Goal: Information Seeking & Learning: Learn about a topic

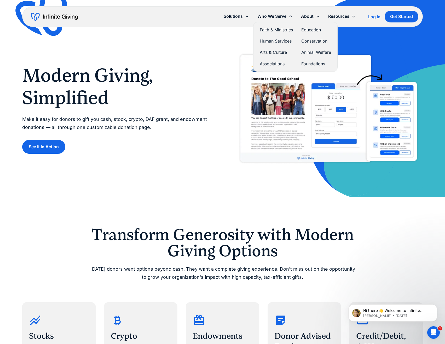
drag, startPoint x: 275, startPoint y: 16, endPoint x: 281, endPoint y: 16, distance: 5.7
click at [275, 16] on div "Who We Serve" at bounding box center [271, 16] width 29 height 7
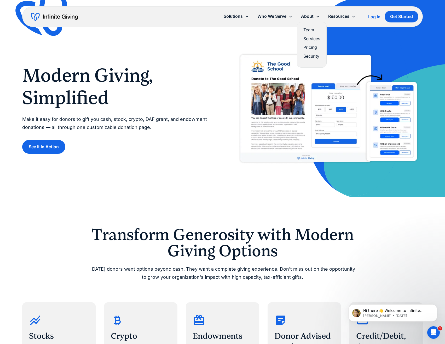
click at [307, 48] on link "Pricing" at bounding box center [311, 47] width 17 height 7
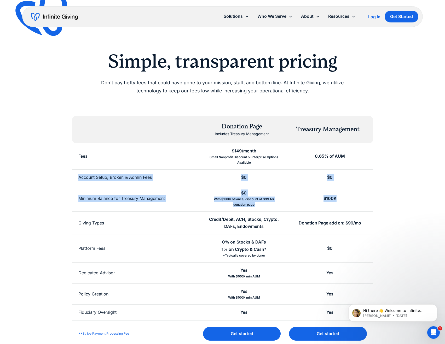
drag, startPoint x: 74, startPoint y: 183, endPoint x: 345, endPoint y: 206, distance: 272.0
click at [345, 206] on div "Donation Page Includes Treasury Management Treasury Management Fees $149/month …" at bounding box center [222, 231] width 301 height 231
click at [345, 206] on div "$100K" at bounding box center [330, 198] width 86 height 26
drag, startPoint x: 190, startPoint y: 192, endPoint x: 111, endPoint y: 182, distance: 80.3
click at [119, 185] on div "Donation Page Includes Treasury Management Treasury Management Fees $149/month …" at bounding box center [222, 231] width 301 height 231
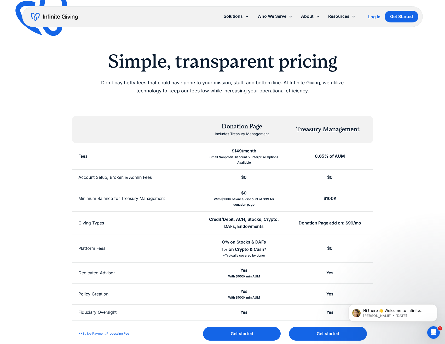
click at [86, 174] on div "Account Setup, Broker, & Admin Fees" at bounding box center [114, 177] width 73 height 7
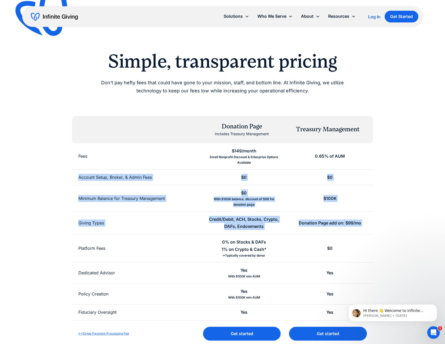
drag, startPoint x: 86, startPoint y: 174, endPoint x: 389, endPoint y: 230, distance: 307.6
click at [389, 230] on div "Simple, transparent pricing Don't pay hefty fees that could have gone to your m…" at bounding box center [222, 198] width 400 height 297
drag, startPoint x: 392, startPoint y: 228, endPoint x: 58, endPoint y: 177, distance: 337.8
click at [58, 177] on div "Simple, transparent pricing Don't pay hefty fees that could have gone to your m…" at bounding box center [222, 198] width 400 height 297
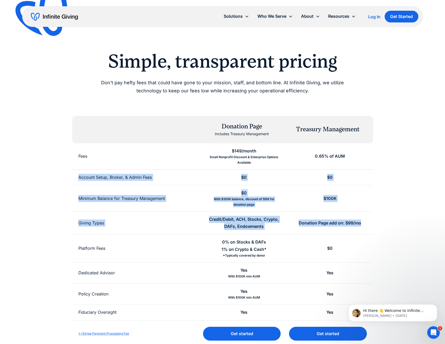
click at [58, 177] on div "Simple, transparent pricing Don't pay hefty fees that could have gone to your m…" at bounding box center [222, 198] width 400 height 297
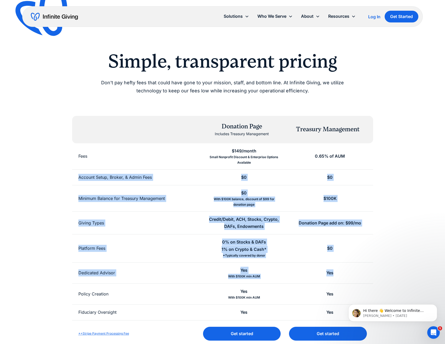
drag, startPoint x: 138, startPoint y: 208, endPoint x: 363, endPoint y: 267, distance: 232.5
click at [363, 267] on div "Simple, transparent pricing Don't pay hefty fees that could have gone to your m…" at bounding box center [222, 198] width 400 height 297
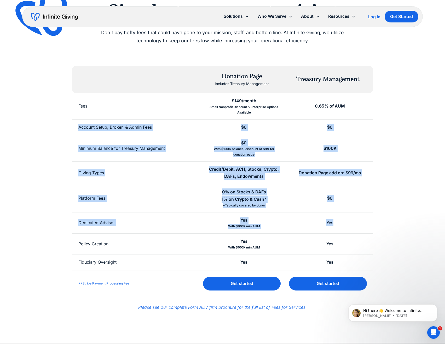
scroll to position [52, 0]
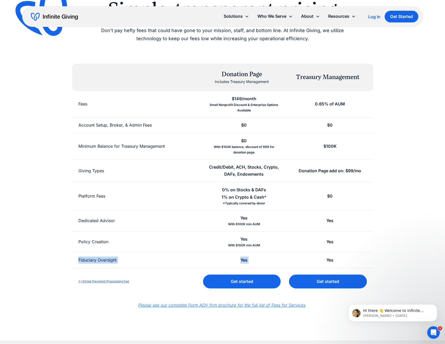
drag, startPoint x: 71, startPoint y: 258, endPoint x: 327, endPoint y: 257, distance: 255.6
click at [326, 257] on div "Simple, transparent pricing Don't pay hefty fees that could have gone to your m…" at bounding box center [222, 146] width 400 height 297
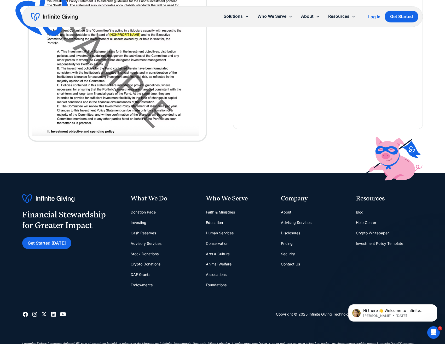
scroll to position [626, 0]
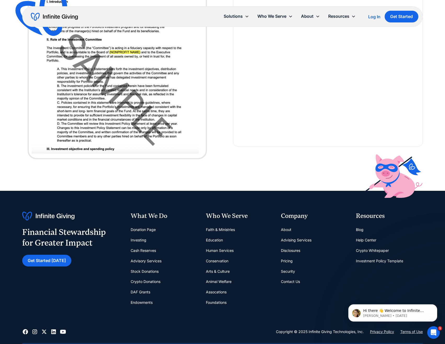
click at [359, 230] on link "Blog" at bounding box center [360, 230] width 8 height 10
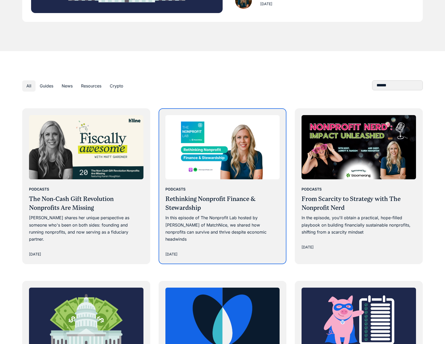
scroll to position [287, 0]
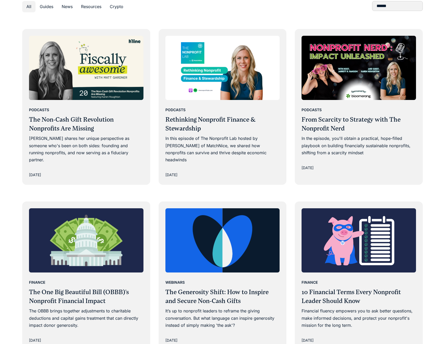
drag, startPoint x: 285, startPoint y: 192, endPoint x: 296, endPoint y: 192, distance: 10.2
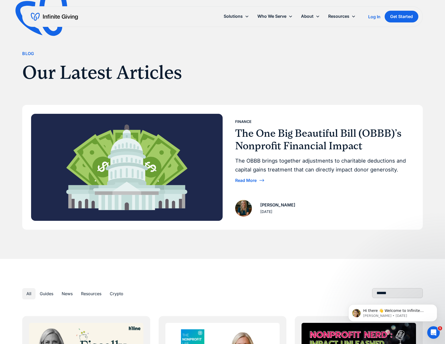
scroll to position [0, 0]
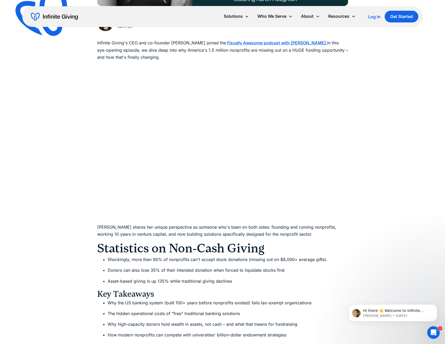
scroll to position [339, 0]
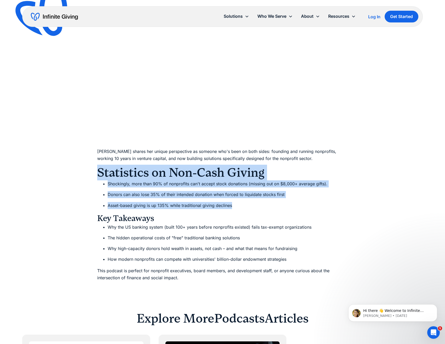
drag, startPoint x: 87, startPoint y: 176, endPoint x: 265, endPoint y: 208, distance: 180.9
click at [265, 208] on li "Asset-based giving is up 135% while traditional giving declines" at bounding box center [228, 205] width 240 height 7
drag, startPoint x: 282, startPoint y: 208, endPoint x: 61, endPoint y: 171, distance: 223.4
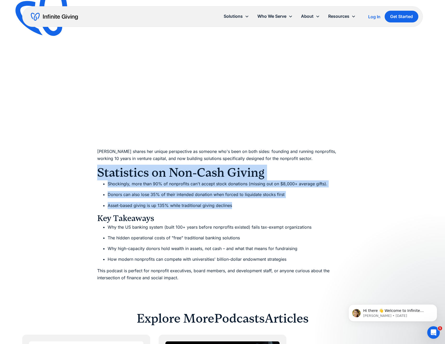
drag, startPoint x: 61, startPoint y: 171, endPoint x: 256, endPoint y: 207, distance: 198.2
click at [256, 207] on li "Asset-based giving is up 135% while traditional giving declines" at bounding box center [228, 205] width 240 height 7
drag, startPoint x: 271, startPoint y: 208, endPoint x: 107, endPoint y: 171, distance: 168.1
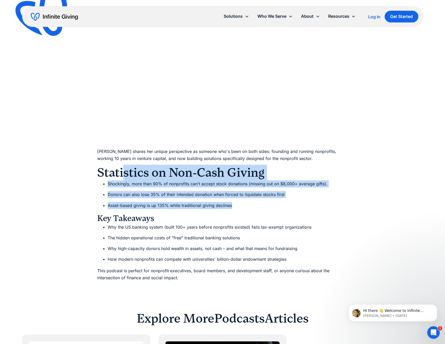
click at [114, 173] on div "Infinite Giving's CEO and co-founder Karen Houghton joined the Fiscally Awesome…" at bounding box center [222, 123] width 251 height 318
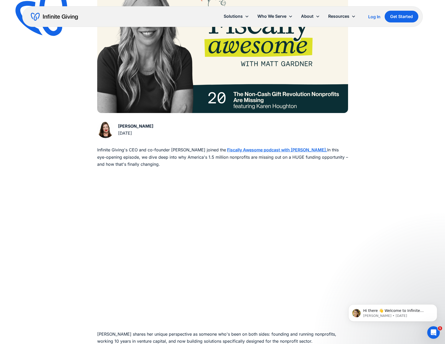
scroll to position [0, 0]
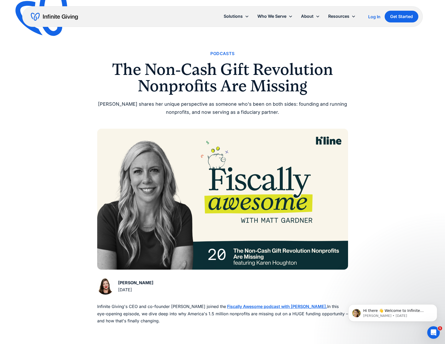
click at [131, 71] on h1 "The Non-Cash Gift Revolution Nonprofits Are Missing" at bounding box center [222, 77] width 251 height 33
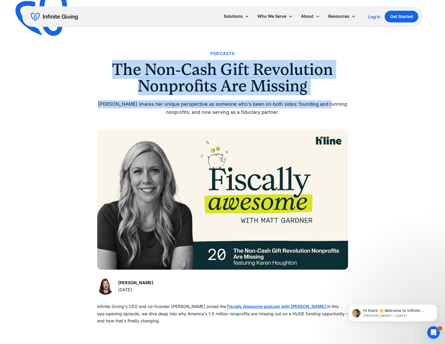
drag, startPoint x: 115, startPoint y: 66, endPoint x: 334, endPoint y: 98, distance: 221.1
click at [330, 98] on div "Podcasts The Non-Cash Gift Revolution Nonprofits Are Missing Karen shares her u…" at bounding box center [222, 83] width 251 height 66
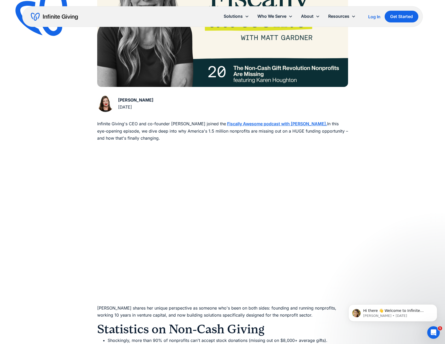
click at [383, 109] on div "Podcasts The Non-Cash Gift Revolution Nonprofits Are Missing Karen shares her u…" at bounding box center [222, 142] width 445 height 650
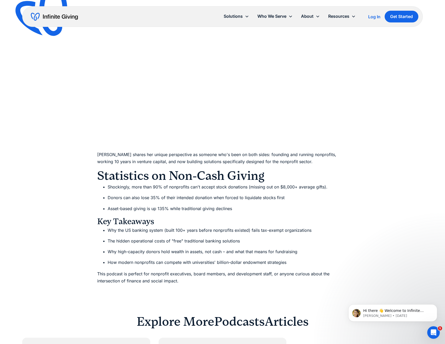
scroll to position [366, 0]
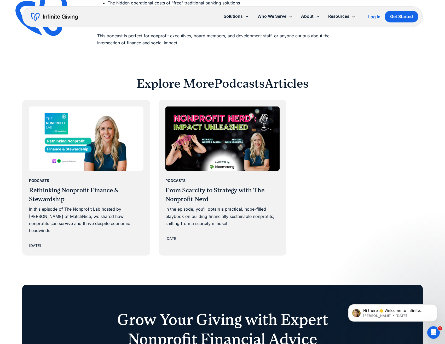
click at [373, 196] on div "Podcasts Rethinking Nonprofit Finance & Stewardship In this episode of The Nonp…" at bounding box center [222, 178] width 400 height 156
click at [347, 175] on div "Podcasts Rethinking Nonprofit Finance & Stewardship In this episode of The Nonp…" at bounding box center [222, 178] width 400 height 156
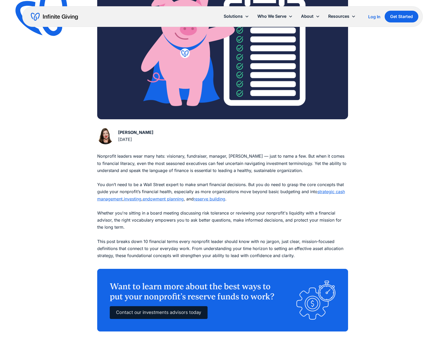
scroll to position [157, 0]
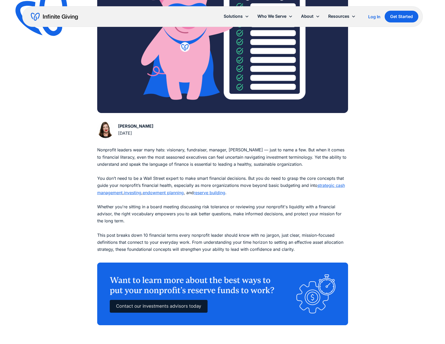
drag, startPoint x: 263, startPoint y: 193, endPoint x: 78, endPoint y: 150, distance: 190.4
click at [78, 150] on div "Finance 10 Financial Terms Every Nonprofit Leader Should Know Financial fluency…" at bounding box center [222, 326] width 445 height 966
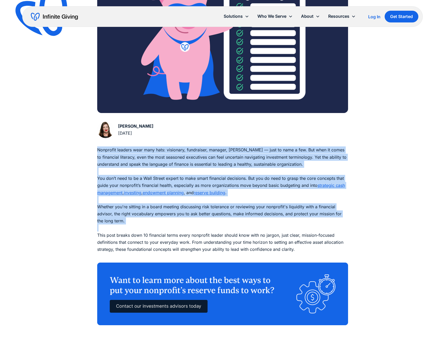
drag, startPoint x: 91, startPoint y: 155, endPoint x: 299, endPoint y: 227, distance: 220.1
click at [299, 227] on div "Finance 10 Financial Terms Every Nonprofit Leader Should Know Financial fluency…" at bounding box center [222, 326] width 445 height 966
click at [299, 227] on p "Nonprofit leaders wear many hats: visionary, fundraiser, manager, steward — jus…" at bounding box center [222, 203] width 251 height 114
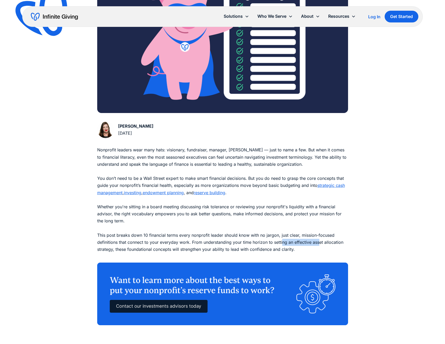
drag, startPoint x: 302, startPoint y: 246, endPoint x: 162, endPoint y: 223, distance: 142.4
click at [221, 235] on p "Nonprofit leaders wear many hats: visionary, fundraiser, manager, steward — jus…" at bounding box center [222, 203] width 251 height 114
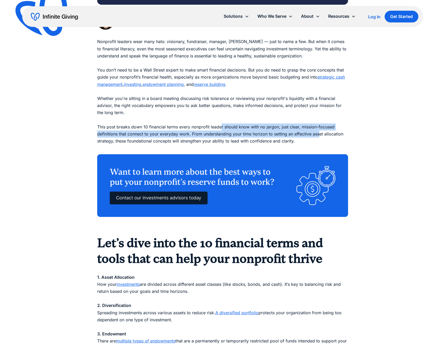
scroll to position [313, 0]
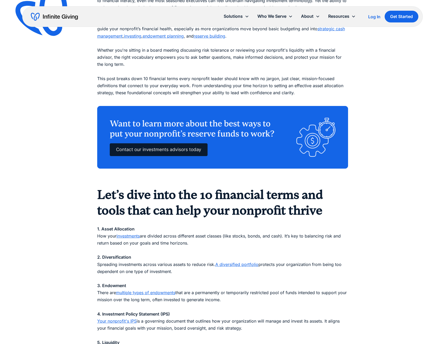
click at [74, 217] on div "Finance 10 Financial Terms Every Nonprofit Leader Should Know Financial fluency…" at bounding box center [222, 170] width 445 height 966
drag, startPoint x: 72, startPoint y: 223, endPoint x: 254, endPoint y: 246, distance: 184.0
click at [254, 246] on div "Finance 10 Financial Terms Every Nonprofit Leader Should Know Financial fluency…" at bounding box center [222, 170] width 445 height 966
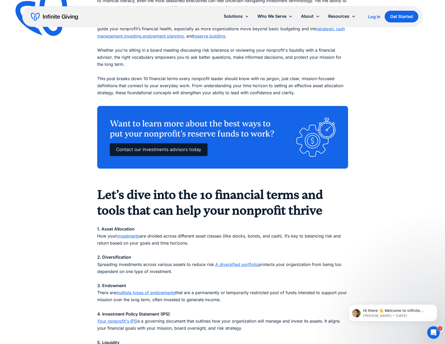
scroll to position [0, 0]
drag, startPoint x: 274, startPoint y: 245, endPoint x: 87, endPoint y: 210, distance: 189.7
click at [91, 211] on div "Finance 10 Financial Terms Every Nonprofit Leader Should Know Financial fluency…" at bounding box center [222, 170] width 445 height 966
click at [87, 210] on div "Finance 10 Financial Terms Every Nonprofit Leader Should Know Financial fluency…" at bounding box center [222, 170] width 445 height 966
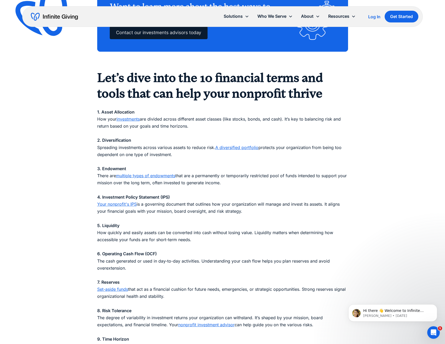
scroll to position [444, 0]
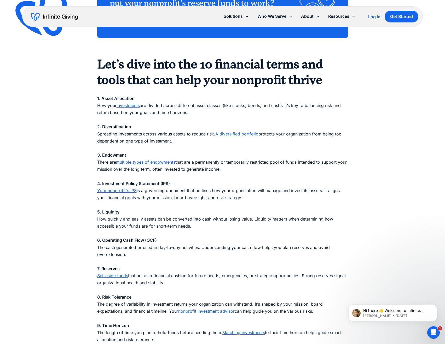
click at [58, 183] on div "Finance 10 Financial Terms Every Nonprofit Leader Should Know Financial fluency…" at bounding box center [222, 39] width 445 height 966
drag, startPoint x: 264, startPoint y: 199, endPoint x: 40, endPoint y: 185, distance: 224.2
click at [40, 185] on div "Finance 10 Financial Terms Every Nonprofit Leader Should Know Financial fluency…" at bounding box center [222, 39] width 445 height 966
drag, startPoint x: 43, startPoint y: 185, endPoint x: 300, endPoint y: 199, distance: 257.8
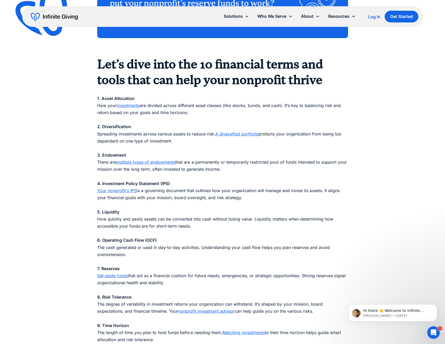
click at [300, 199] on div "Finance 10 Financial Terms Every Nonprofit Leader Should Know Financial fluency…" at bounding box center [222, 39] width 445 height 966
click at [300, 199] on p "1. Asset Allocation How your investments are divided across different asset cla…" at bounding box center [222, 233] width 251 height 291
drag, startPoint x: 311, startPoint y: 200, endPoint x: 64, endPoint y: 187, distance: 247.3
click at [64, 187] on div "Finance 10 Financial Terms Every Nonprofit Leader Should Know Financial fluency…" at bounding box center [222, 39] width 445 height 966
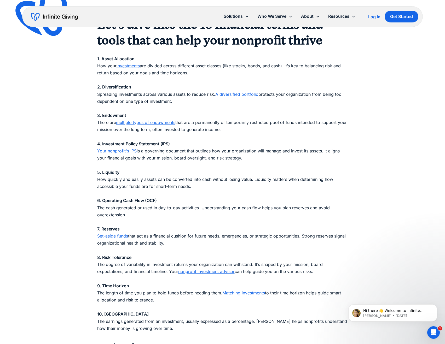
scroll to position [496, 0]
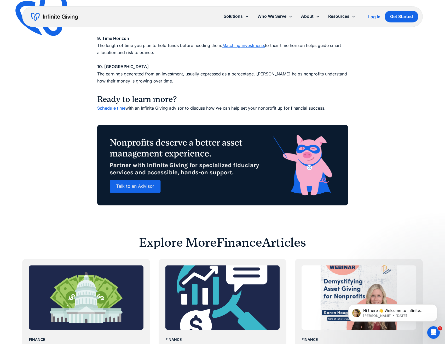
scroll to position [705, 0]
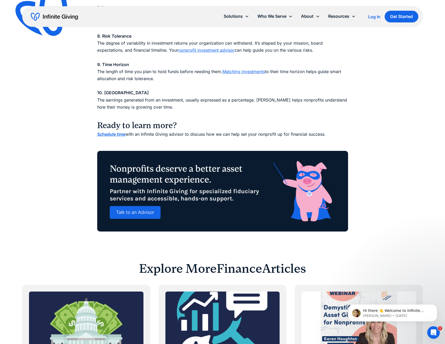
drag, startPoint x: 54, startPoint y: 261, endPoint x: 65, endPoint y: 142, distance: 119.5
